Goal: Transaction & Acquisition: Purchase product/service

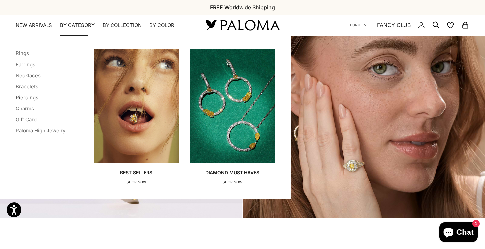
click at [26, 98] on link "Piercings" at bounding box center [27, 97] width 22 height 6
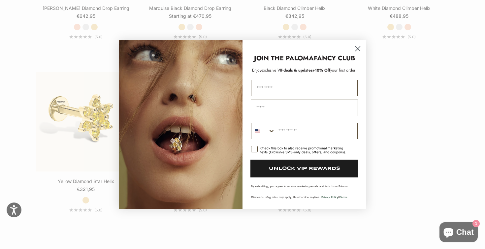
scroll to position [859, 0]
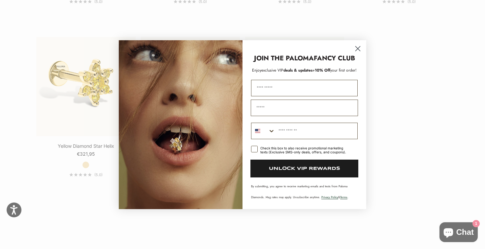
click at [354, 55] on strong "FANCY CLUB" at bounding box center [334, 58] width 41 height 10
click at [358, 51] on circle "Close dialog" at bounding box center [357, 48] width 11 height 11
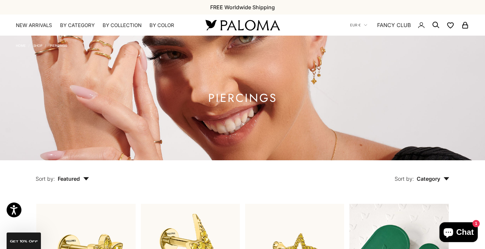
scroll to position [0, 0]
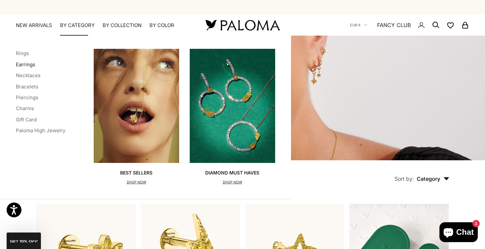
click at [26, 64] on link "Earrings" at bounding box center [25, 64] width 19 height 6
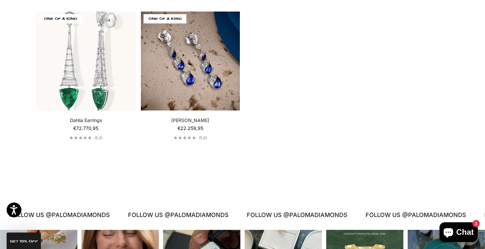
scroll to position [1412, 0]
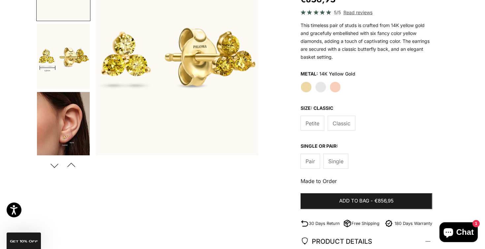
scroll to position [121, 0]
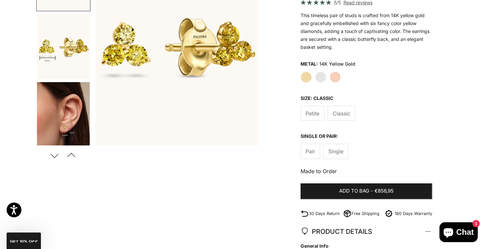
click at [76, 127] on img "Go to item 5" at bounding box center [63, 114] width 53 height 65
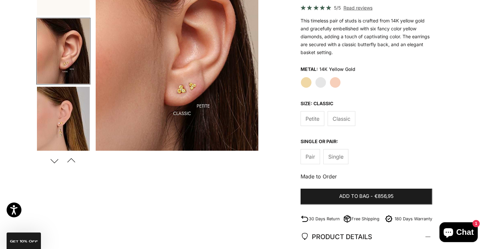
scroll to position [116, 0]
click at [52, 137] on img "Go to item 6" at bounding box center [63, 119] width 53 height 65
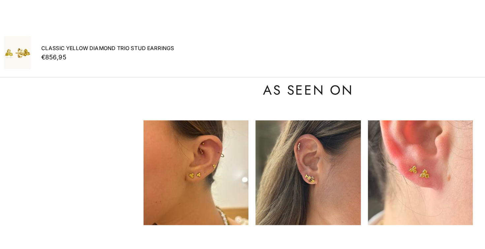
scroll to position [678, 0]
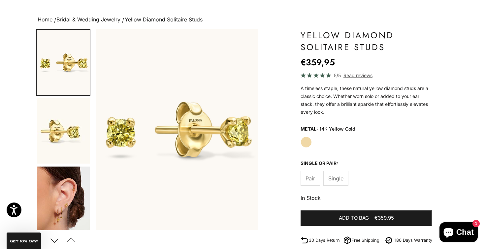
scroll to position [75, 0]
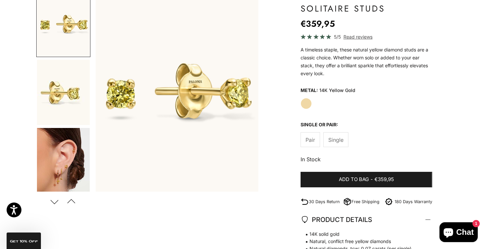
click at [72, 173] on img "Go to item 3" at bounding box center [63, 160] width 53 height 65
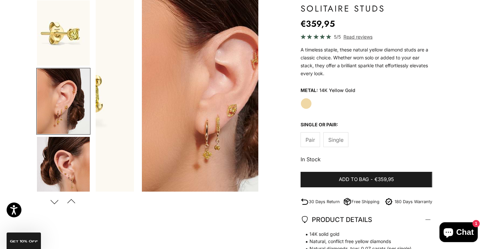
scroll to position [0, 341]
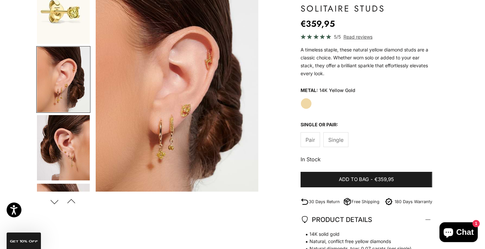
click at [69, 136] on img "Go to item 4" at bounding box center [63, 147] width 53 height 65
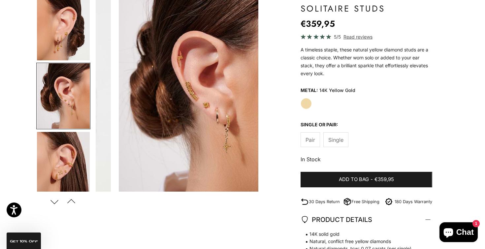
scroll to position [0, 512]
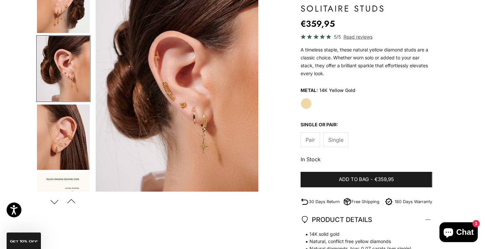
click at [70, 138] on img "Go to item 5" at bounding box center [63, 137] width 53 height 65
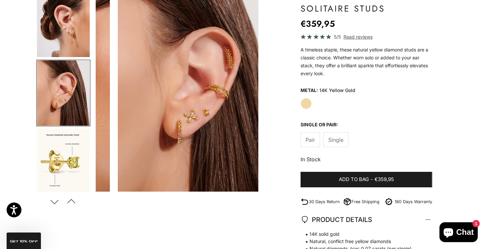
scroll to position [0, 683]
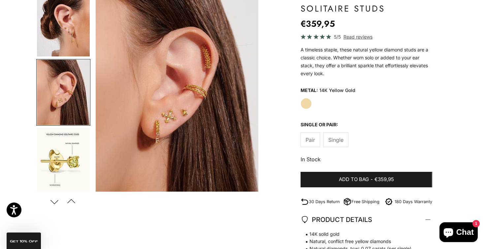
click at [71, 156] on img "Go to item 6" at bounding box center [63, 160] width 53 height 65
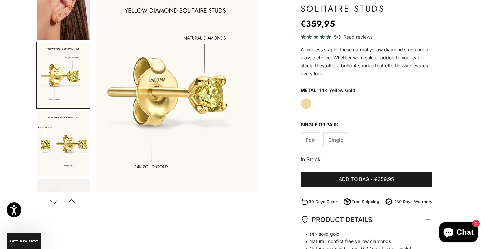
click at [71, 156] on img "Go to item 7" at bounding box center [63, 143] width 53 height 65
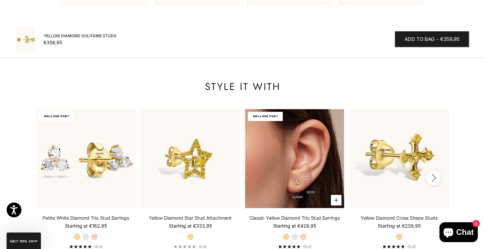
scroll to position [602, 0]
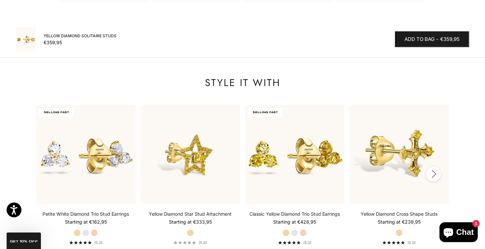
click at [433, 171] on icon "button" at bounding box center [433, 174] width 7 height 8
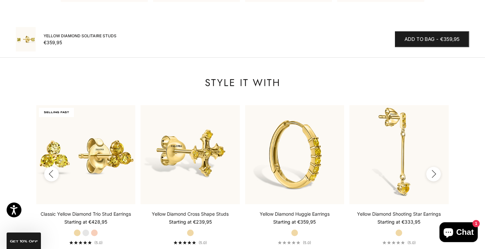
click at [433, 171] on icon "button" at bounding box center [433, 174] width 7 height 8
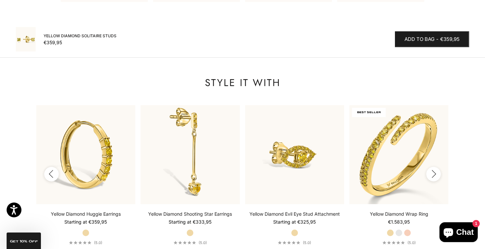
click at [433, 171] on icon "button" at bounding box center [433, 174] width 7 height 8
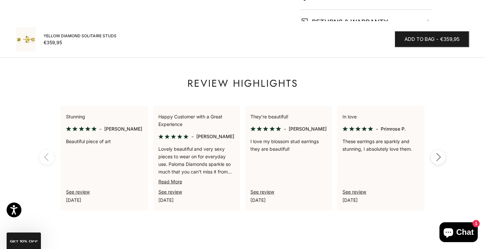
scroll to position [0, 0]
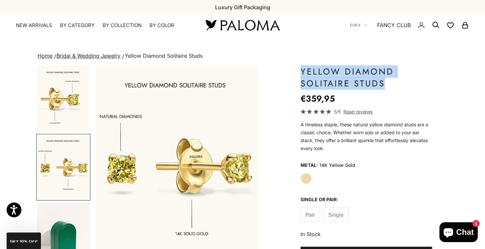
drag, startPoint x: 388, startPoint y: 82, endPoint x: 294, endPoint y: 68, distance: 95.1
copy h1 "Yellow Diamond Solitaire Studs"
click at [378, 135] on p "A timeless staple, these natural yellow diamond studs are a classic choice. Whe…" at bounding box center [367, 137] width 132 height 32
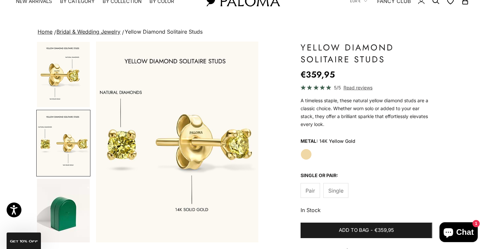
scroll to position [26, 0]
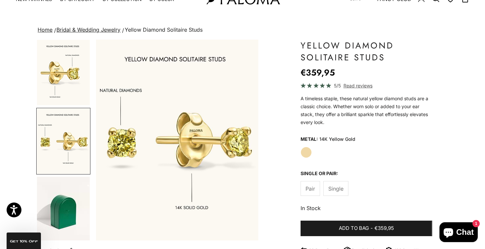
click at [75, 68] on img "Go to item 6" at bounding box center [63, 72] width 53 height 65
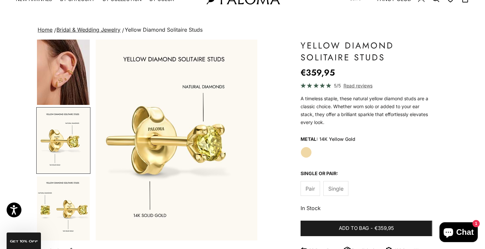
scroll to position [0, 853]
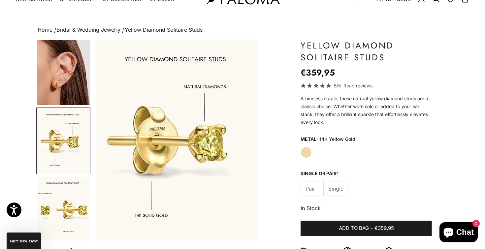
click at [64, 187] on img "Go to item 7" at bounding box center [63, 209] width 53 height 65
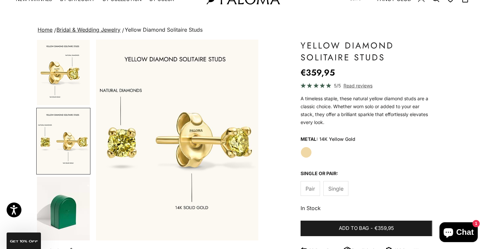
click at [78, 92] on img "Go to item 6" at bounding box center [63, 72] width 53 height 65
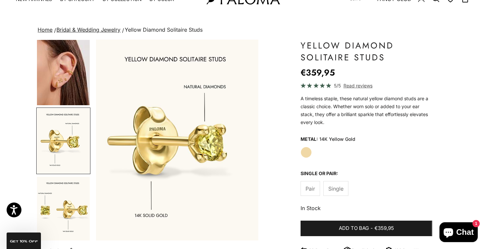
click at [66, 197] on img "Go to item 7" at bounding box center [63, 209] width 53 height 65
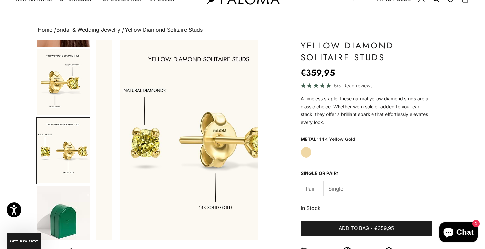
scroll to position [0, 1023]
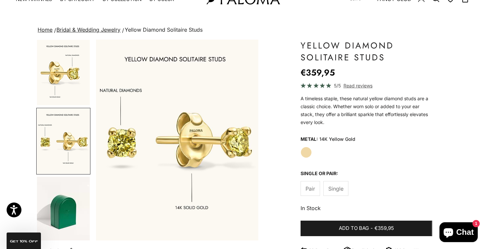
click at [68, 77] on img "Go to item 6" at bounding box center [63, 72] width 53 height 65
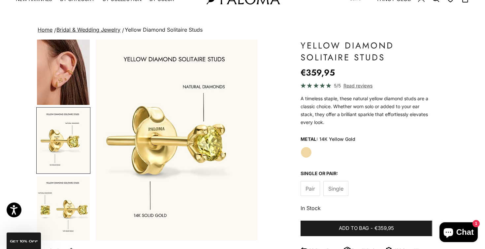
scroll to position [0, 853]
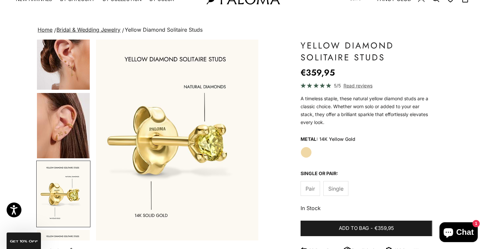
click at [78, 40] on img "Go to item 4" at bounding box center [63, 56] width 53 height 65
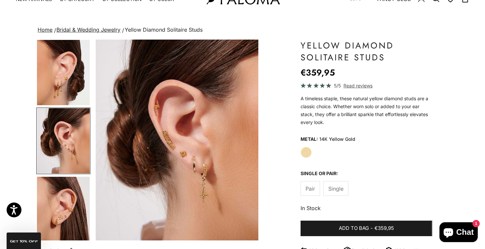
click at [72, 66] on img "Go to item 3" at bounding box center [63, 72] width 53 height 65
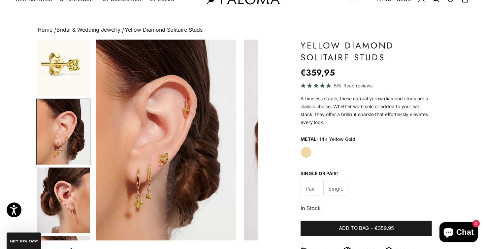
scroll to position [0, 341]
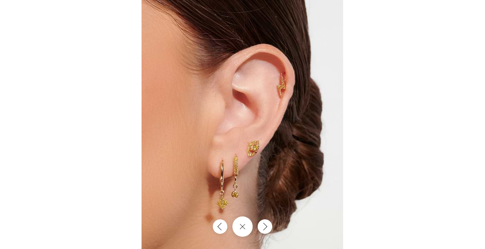
click at [240, 226] on button "Close gallery" at bounding box center [242, 227] width 20 height 20
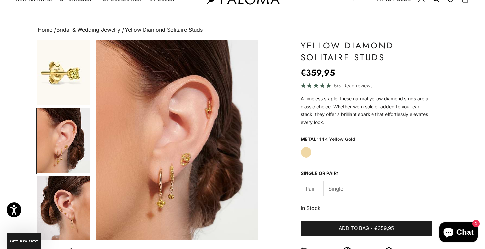
click at [76, 87] on img "Go to item 2" at bounding box center [63, 72] width 53 height 65
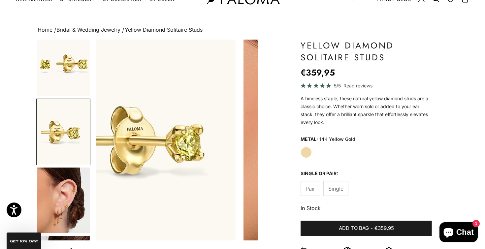
scroll to position [0, 0]
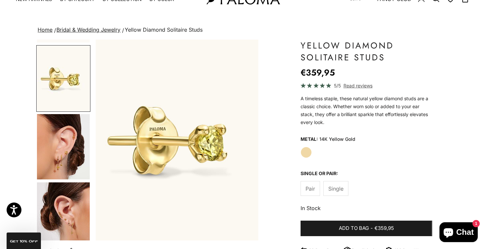
click at [72, 222] on img "Go to item 4" at bounding box center [63, 215] width 53 height 65
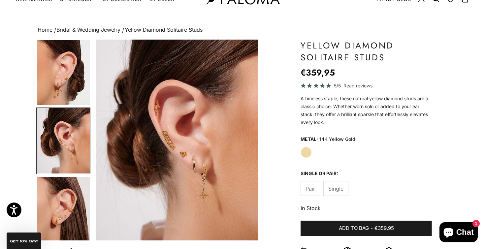
click at [66, 209] on img "Go to item 5" at bounding box center [63, 209] width 53 height 65
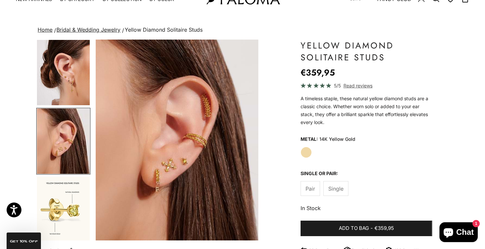
click at [69, 90] on img "Go to item 4" at bounding box center [63, 72] width 53 height 65
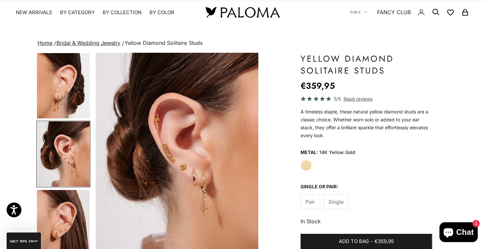
click at [67, 212] on img "Go to item 5" at bounding box center [63, 222] width 53 height 65
